Goal: Task Accomplishment & Management: Manage account settings

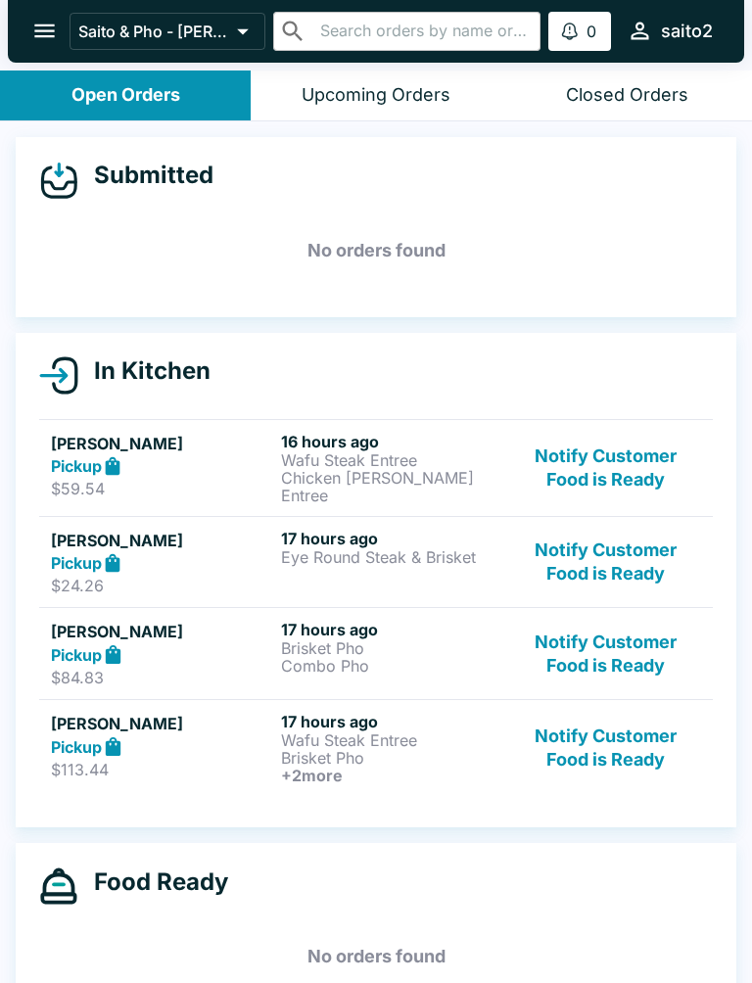
click at [49, 23] on icon "open drawer" at bounding box center [44, 31] width 26 height 26
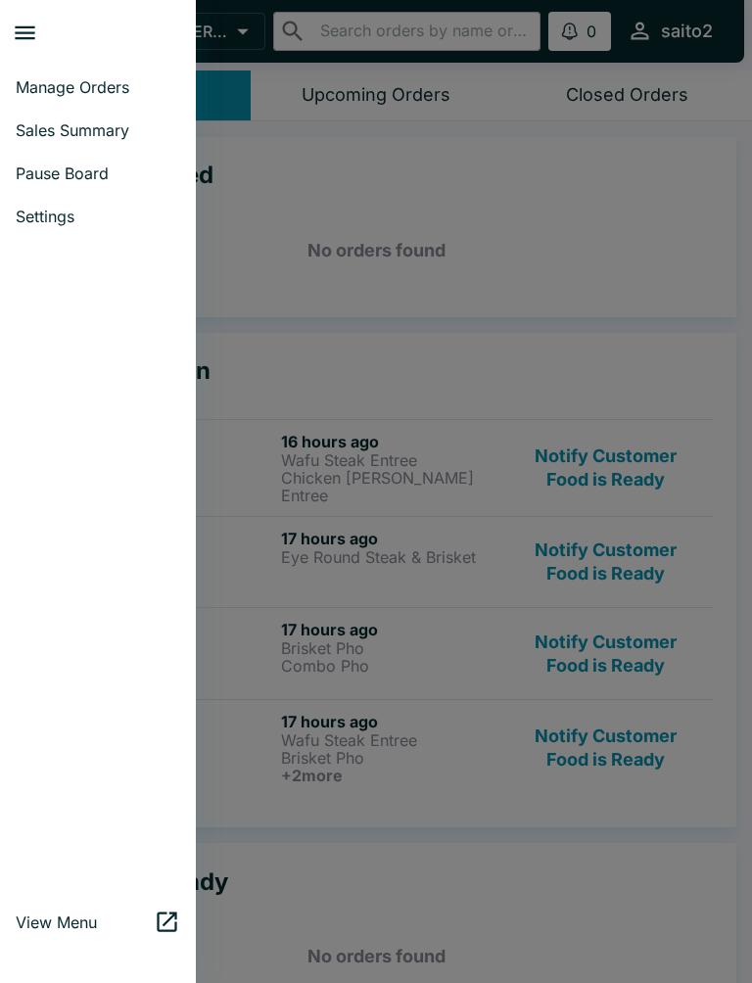
click at [95, 79] on span "Manage Orders" at bounding box center [98, 87] width 164 height 20
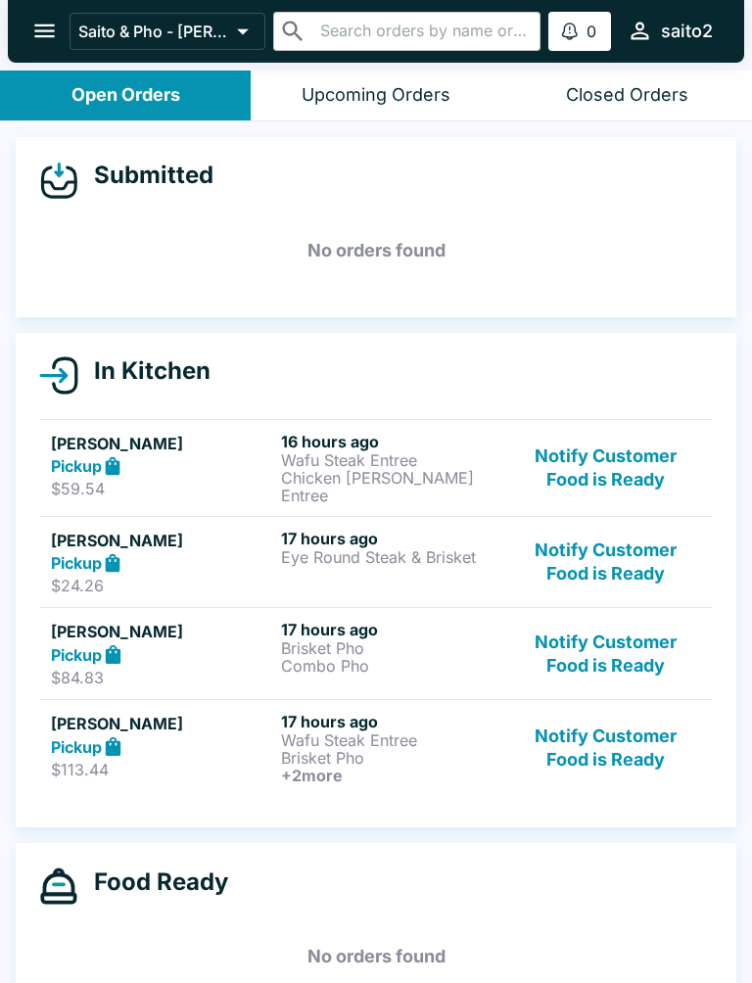
click at [42, 38] on icon "open drawer" at bounding box center [44, 31] width 26 height 26
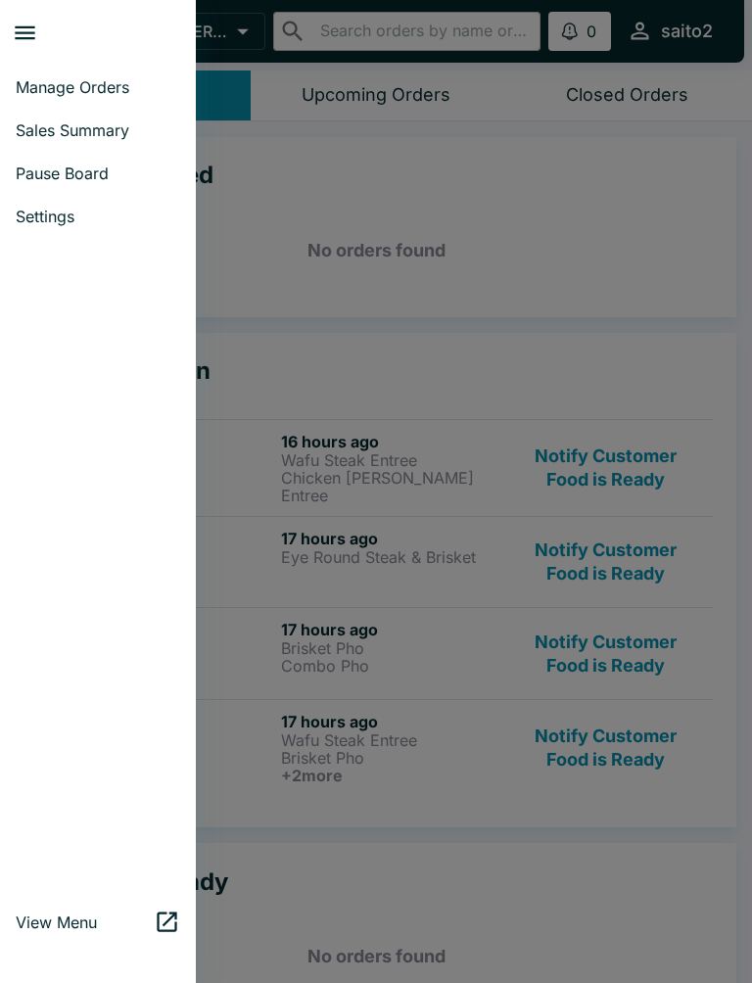
click at [72, 213] on span "Settings" at bounding box center [98, 217] width 164 height 20
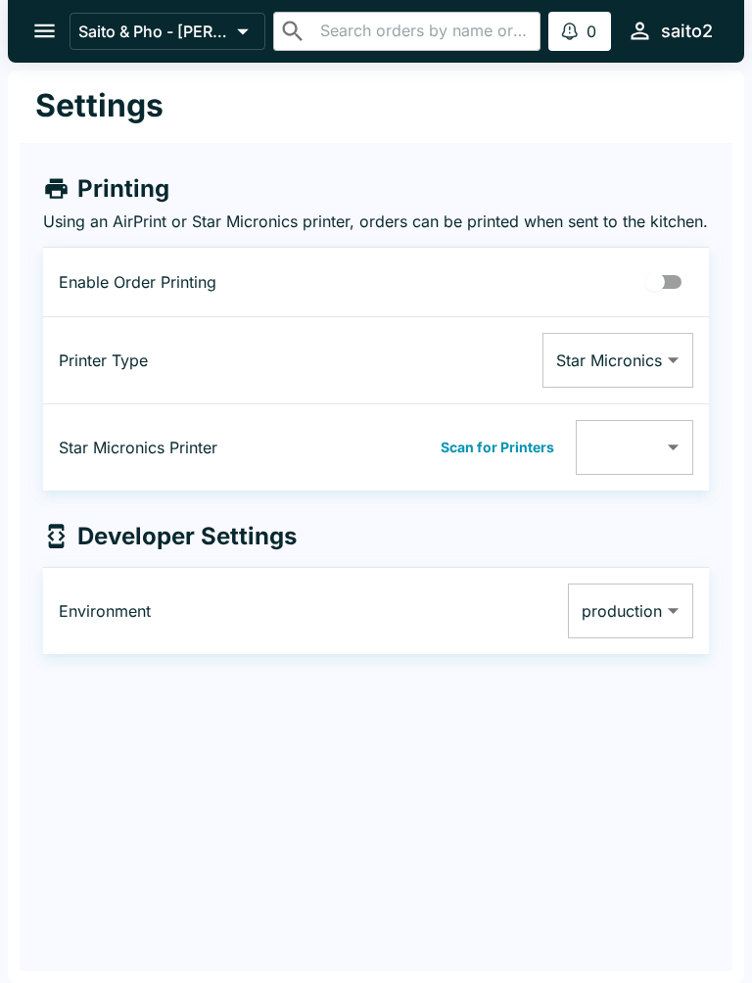
click at [26, 38] on button "open drawer" at bounding box center [45, 31] width 50 height 50
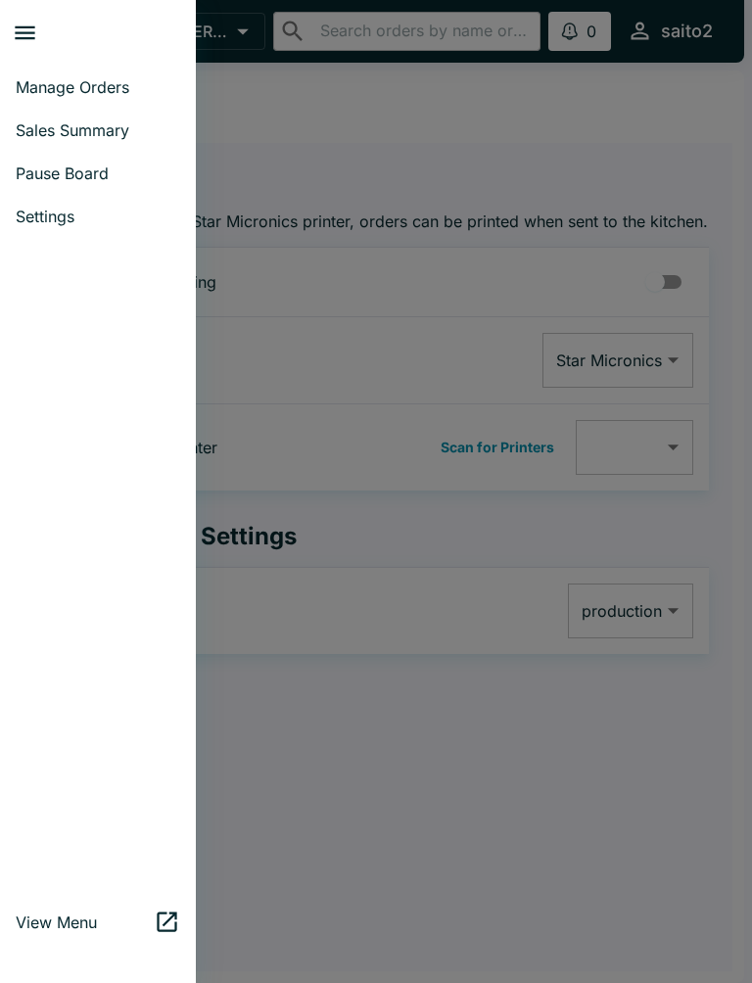
click at [79, 172] on span "Pause Board" at bounding box center [98, 173] width 164 height 20
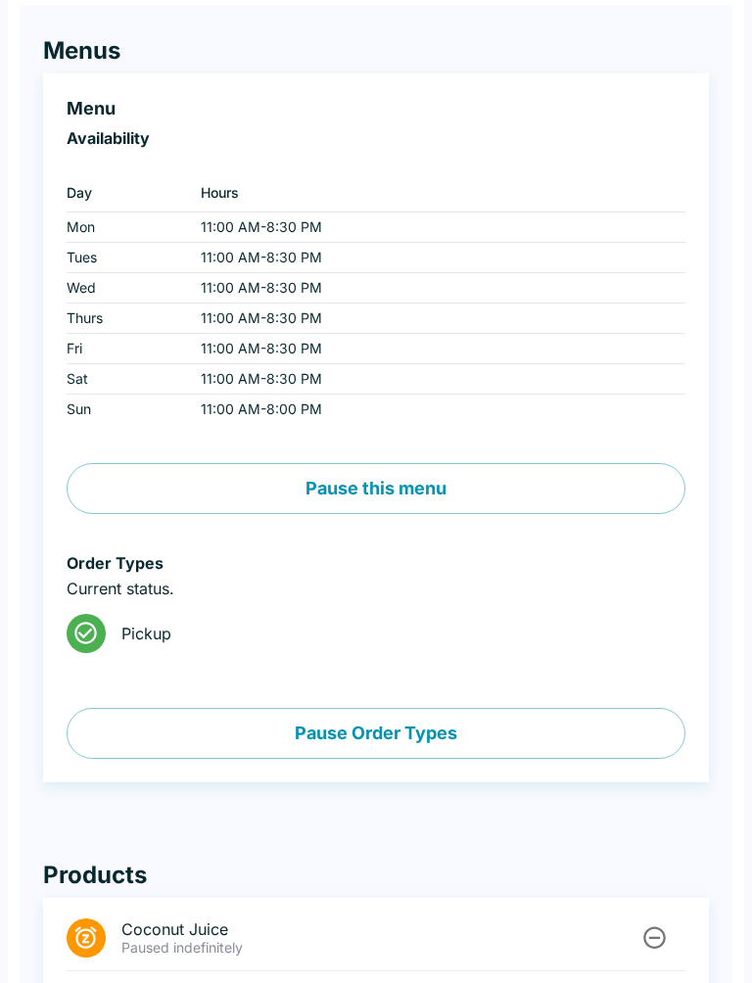
scroll to position [144, 0]
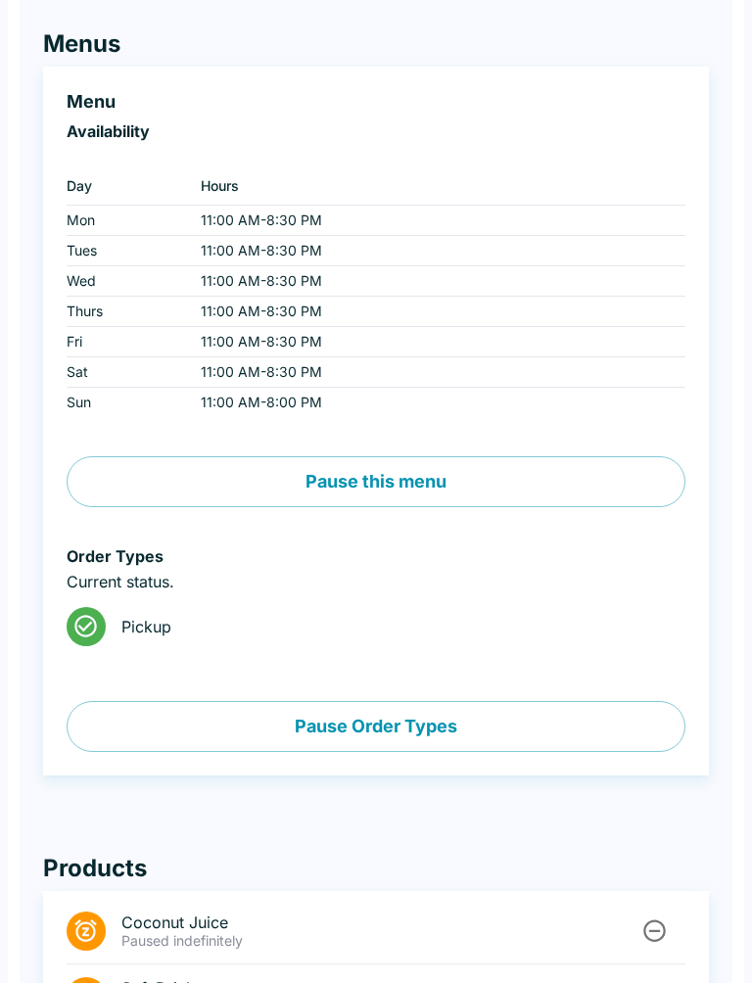
click at [428, 715] on button "Pause Order Types" at bounding box center [376, 727] width 619 height 51
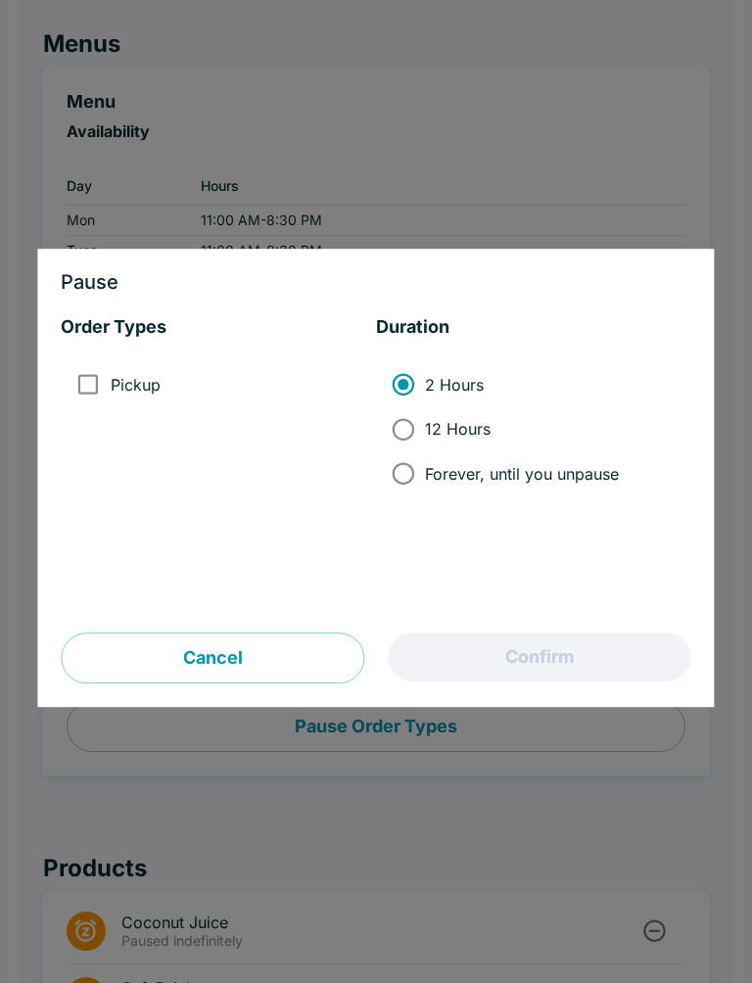
click at [292, 643] on button "Cancel" at bounding box center [212, 657] width 303 height 51
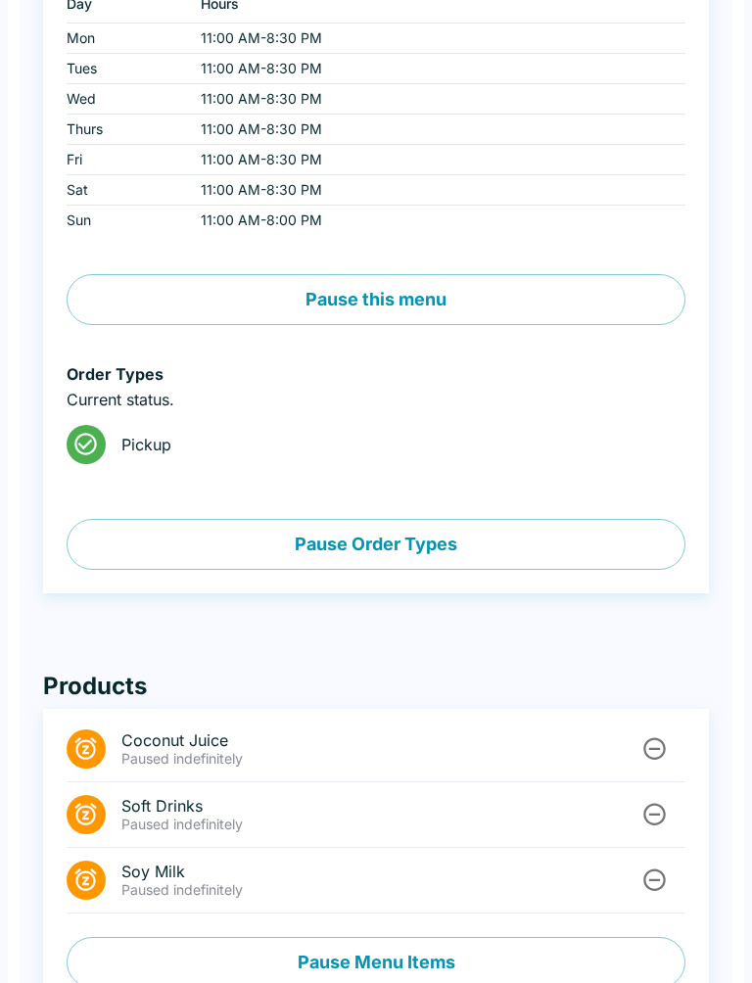
scroll to position [358, 0]
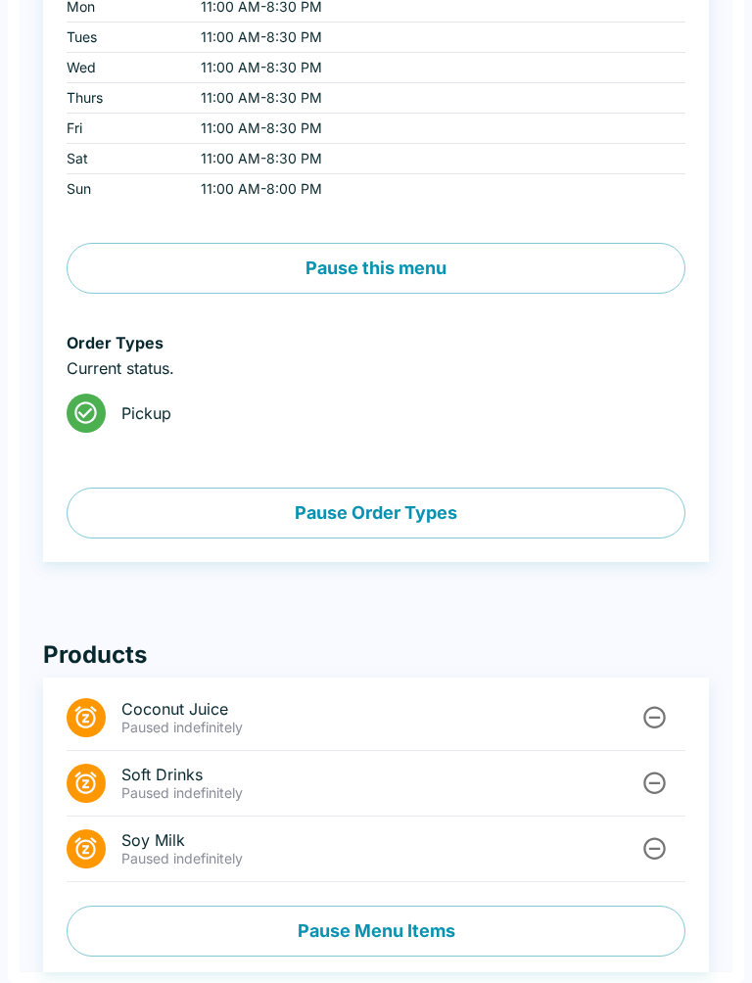
click at [363, 925] on button "Pause Menu Items" at bounding box center [376, 930] width 619 height 51
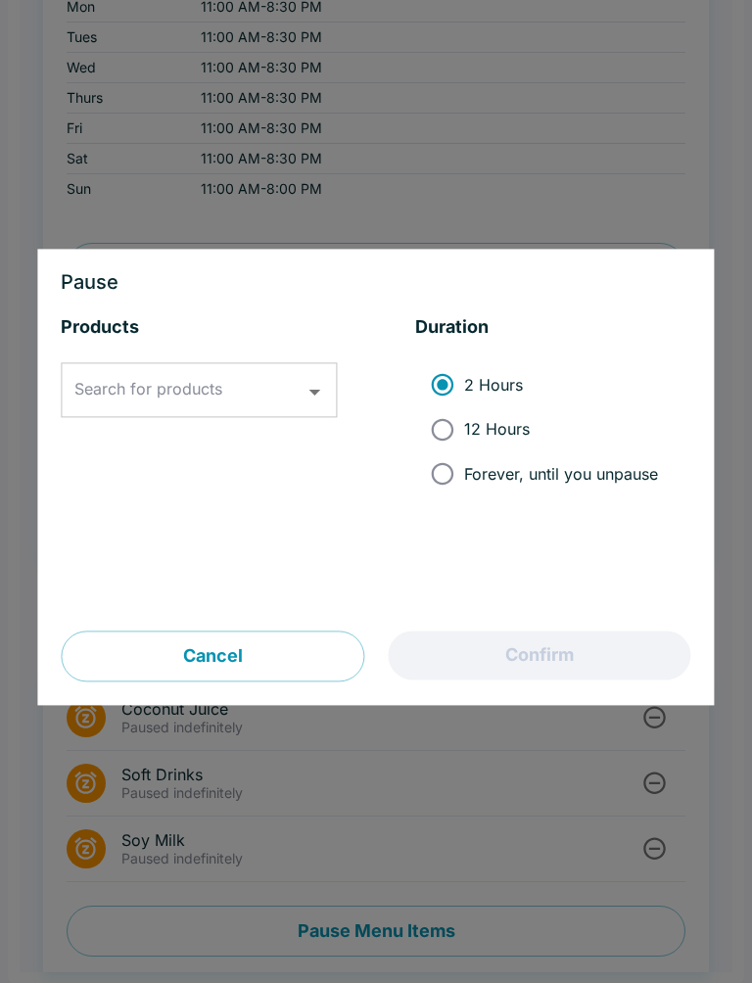
click at [314, 398] on icon "Open" at bounding box center [314, 392] width 26 height 26
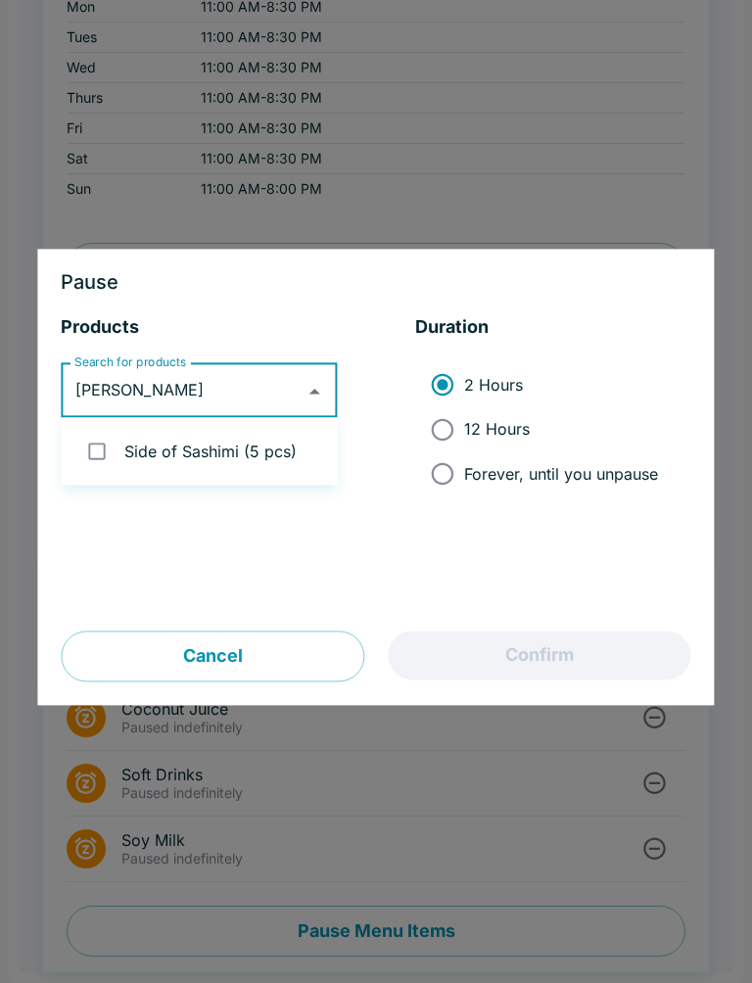
type input "sashimi"
click at [178, 443] on li "Side of Sashimi (5 pcs)" at bounding box center [200, 452] width 276 height 52
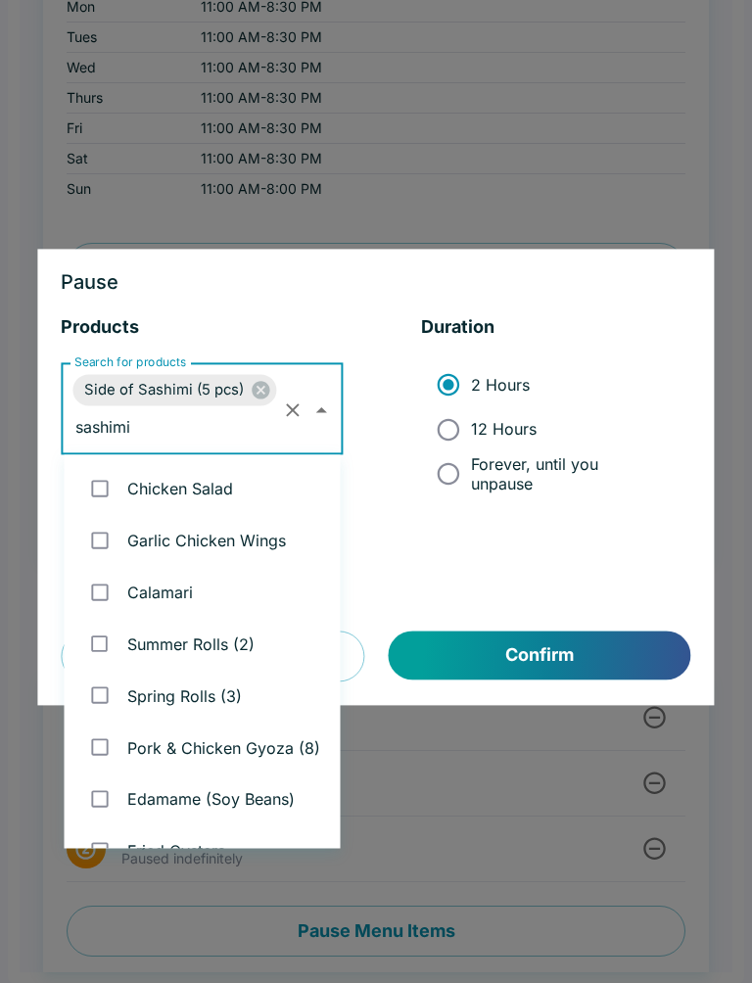
checkbox input "true"
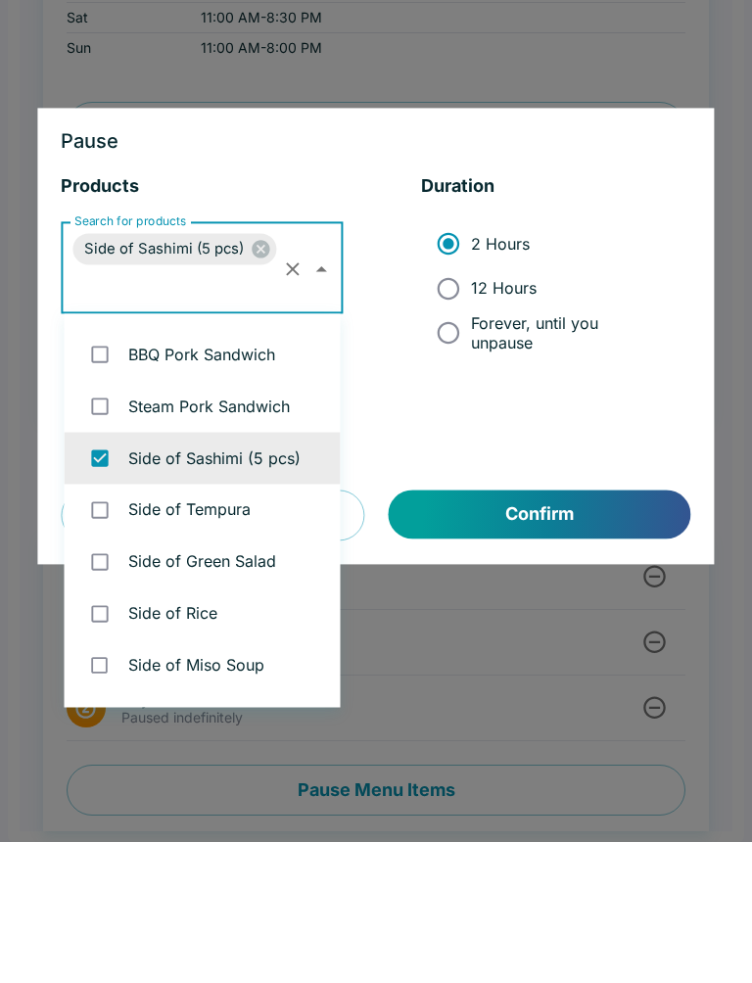
scroll to position [3819, 0]
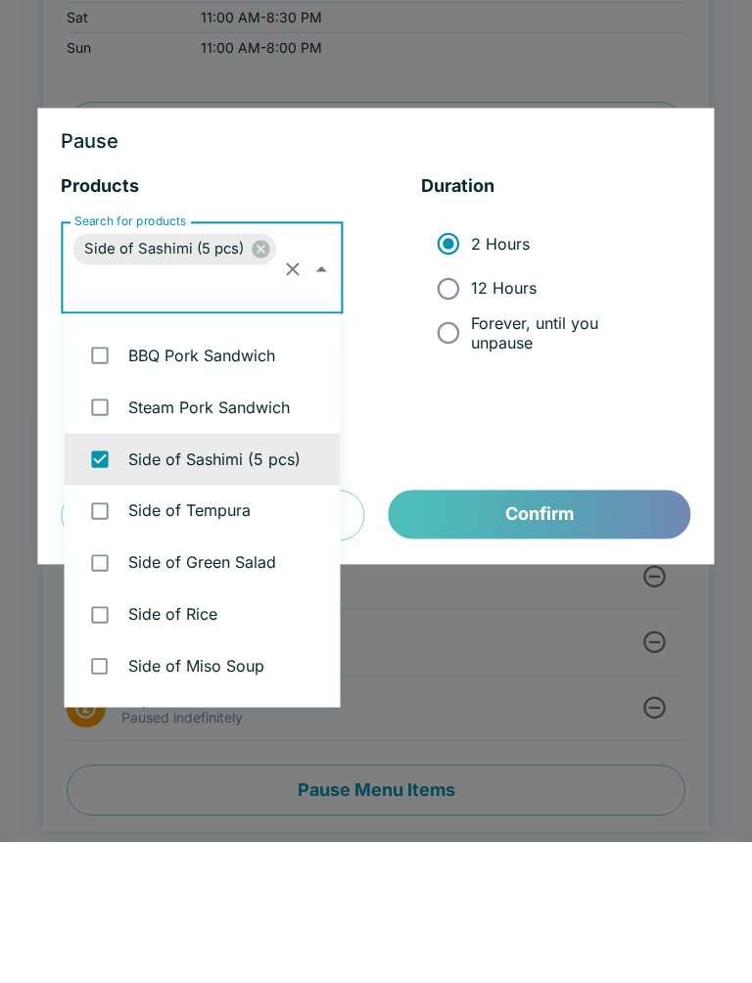
click at [542, 631] on button "Confirm" at bounding box center [540, 655] width 302 height 49
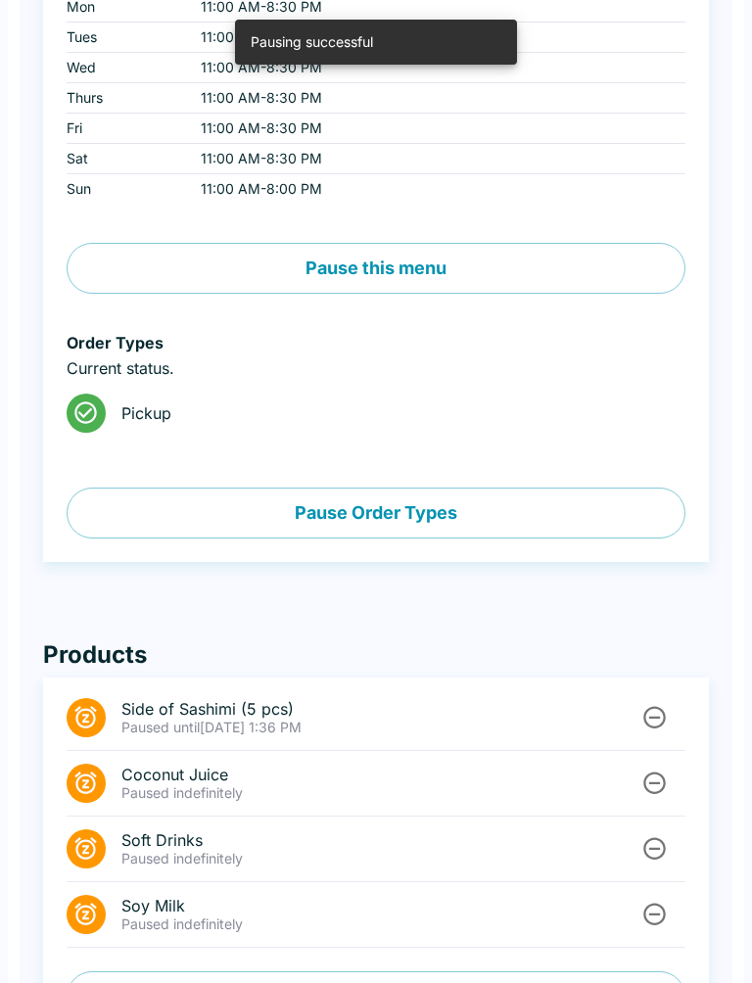
scroll to position [424, 0]
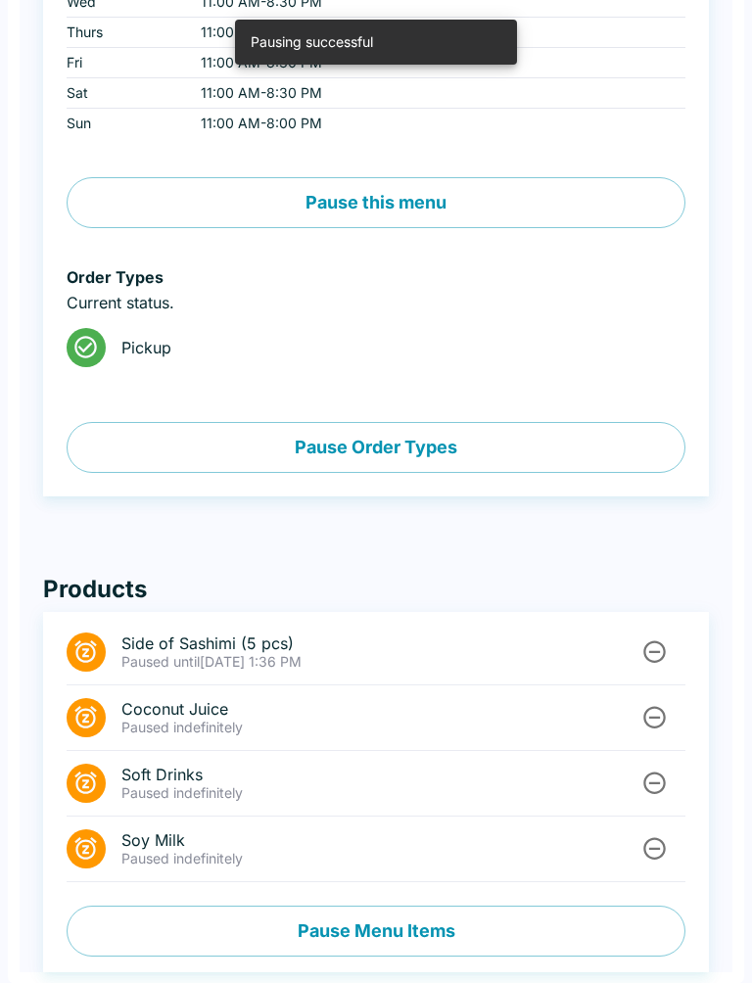
click at [437, 916] on button "Pause Menu Items" at bounding box center [376, 930] width 619 height 51
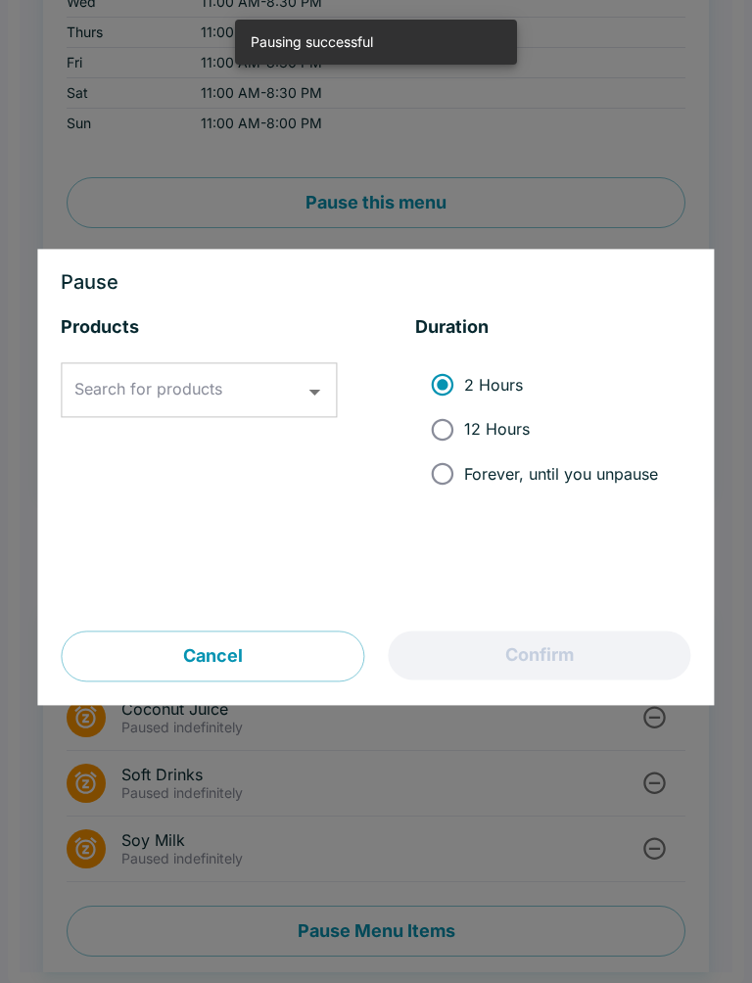
click at [282, 385] on input "Search for products" at bounding box center [183, 390] width 229 height 37
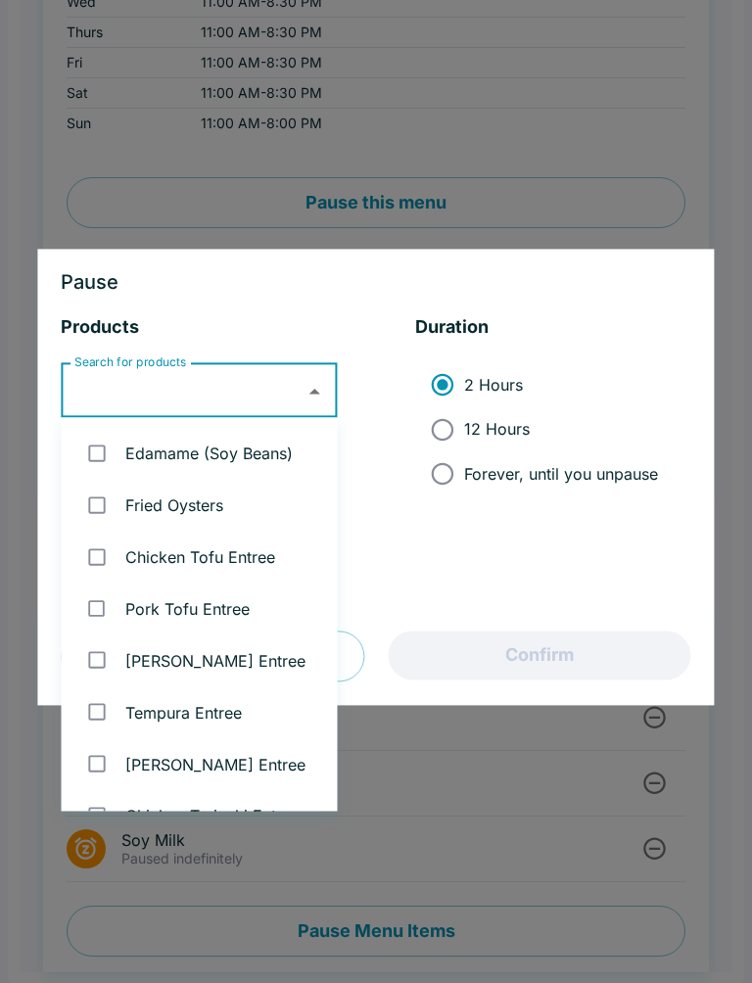
scroll to position [310, 0]
click at [241, 544] on li "Chicken Tofu Entree" at bounding box center [200, 555] width 276 height 52
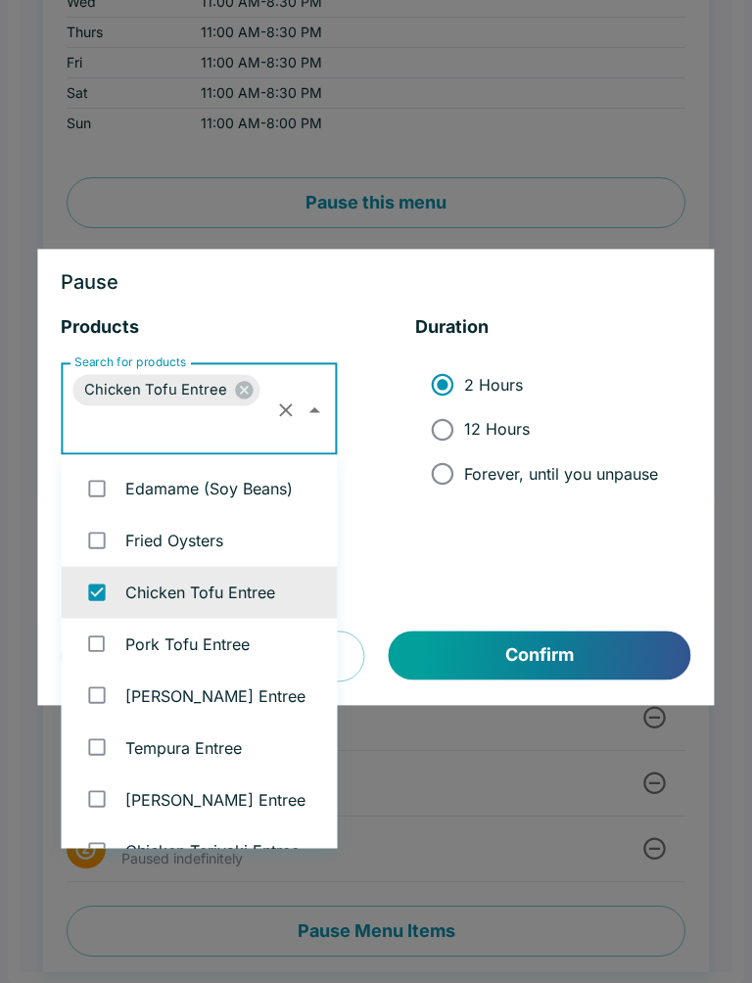
click at [230, 376] on div "Chicken Tofu Entree" at bounding box center [165, 390] width 187 height 31
click at [287, 397] on button "Clear" at bounding box center [286, 410] width 30 height 30
checkbox input "false"
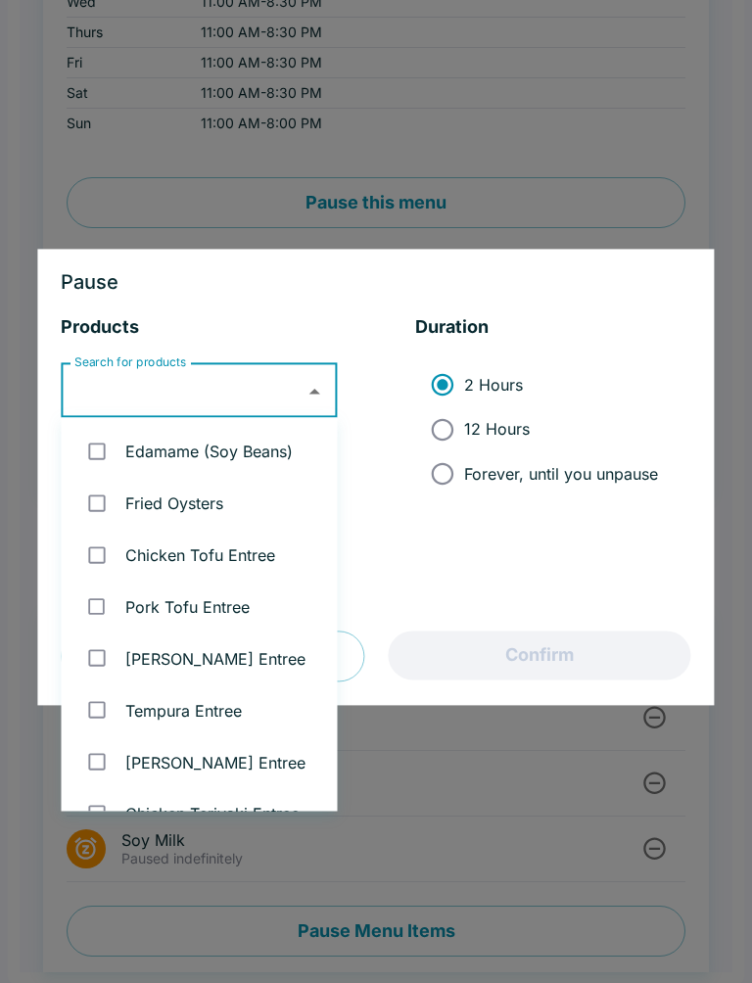
click at [428, 572] on div "Products Search for products Search for products Duration 2 Hours 12 Hours Fore…" at bounding box center [375, 473] width 629 height 315
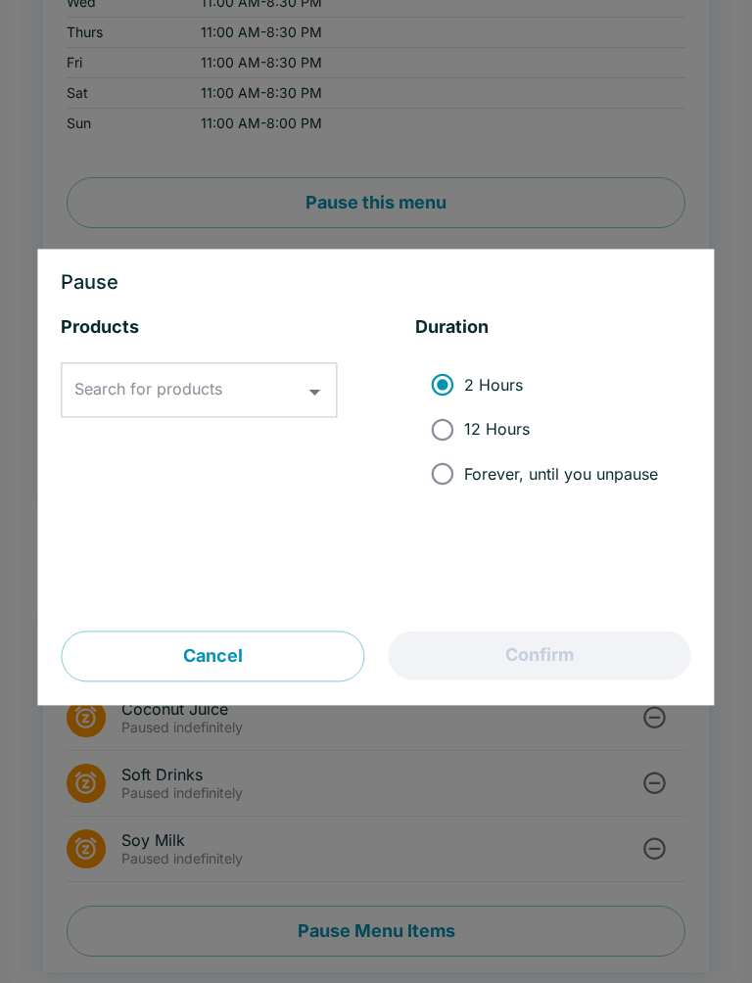
click at [294, 654] on button "Cancel" at bounding box center [212, 656] width 303 height 51
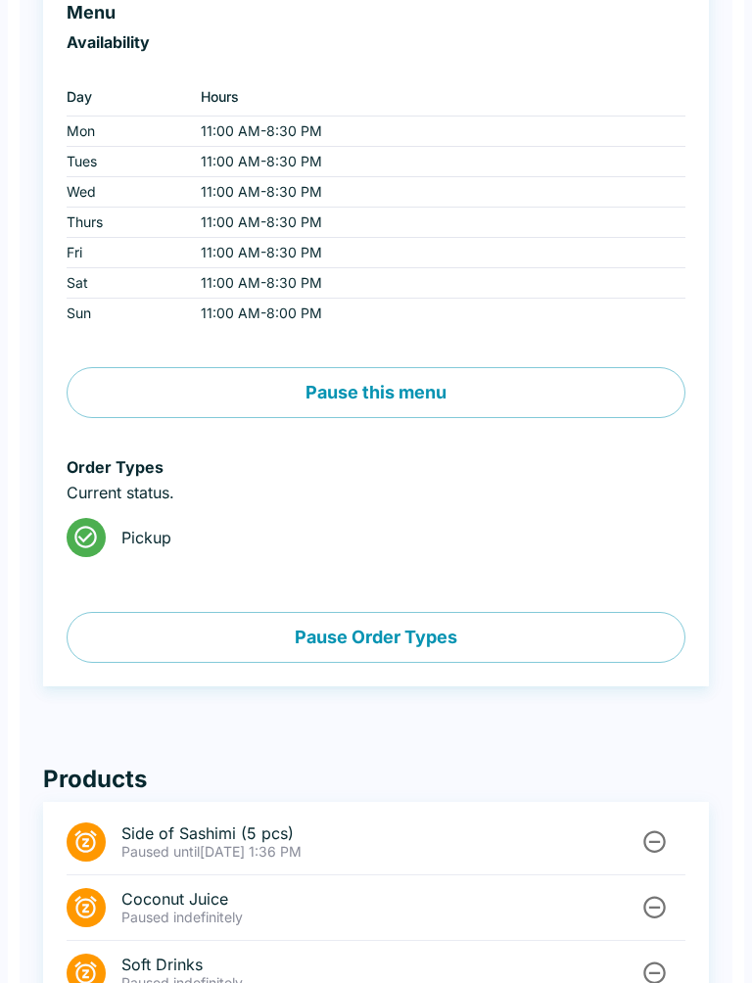
scroll to position [0, 0]
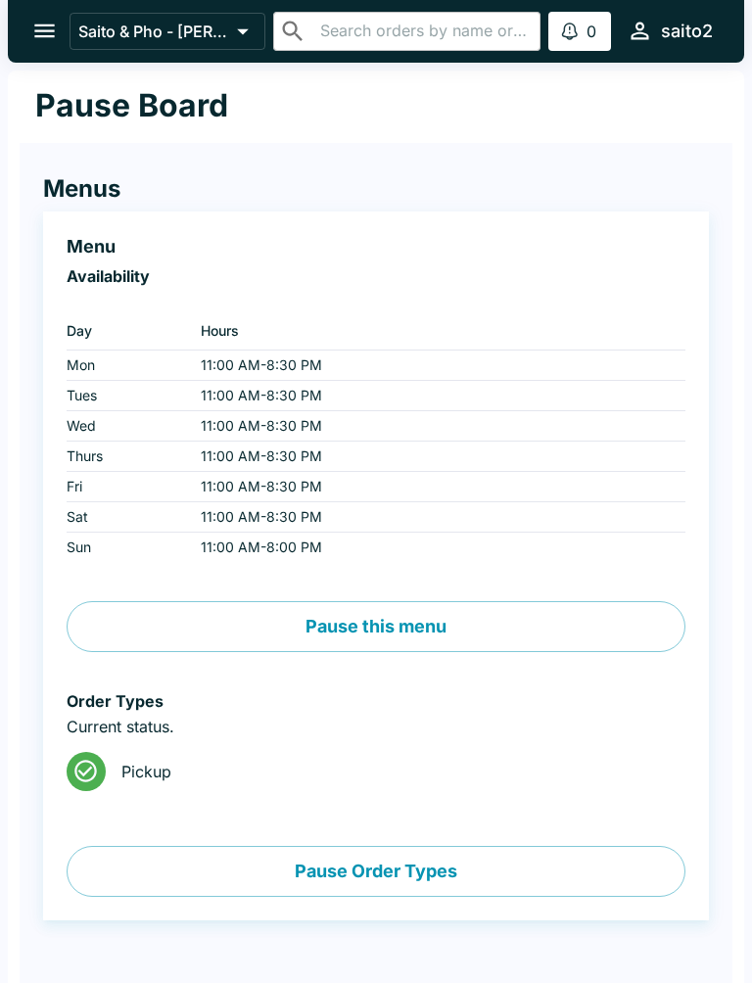
click at [39, 28] on icon "open drawer" at bounding box center [44, 31] width 26 height 26
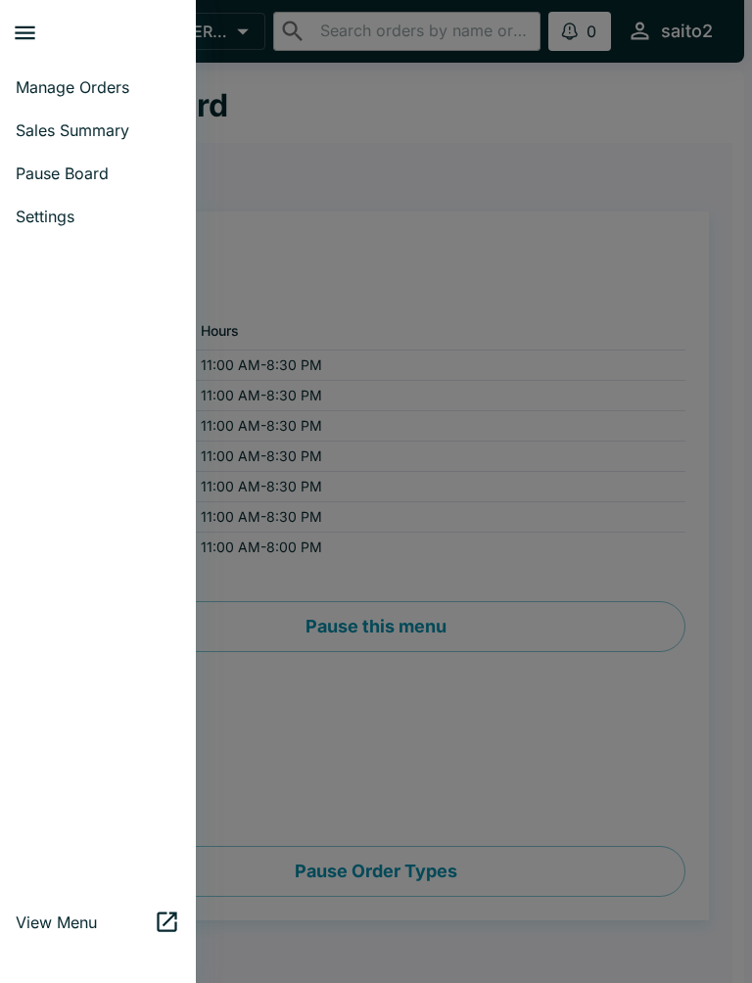
click at [91, 73] on link "Manage Orders" at bounding box center [98, 87] width 196 height 43
